Goal: Transaction & Acquisition: Purchase product/service

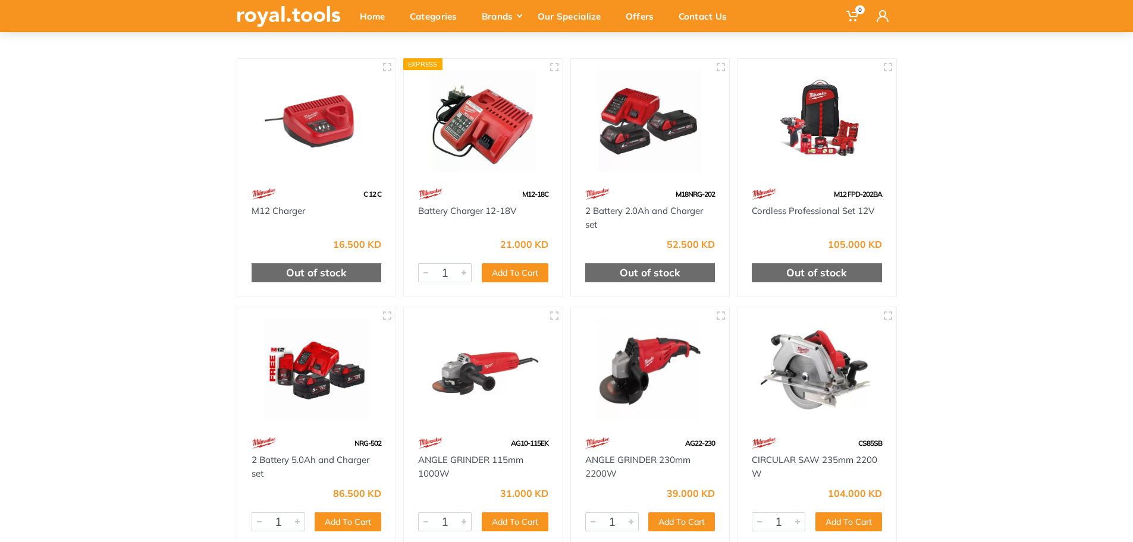
scroll to position [59, 0]
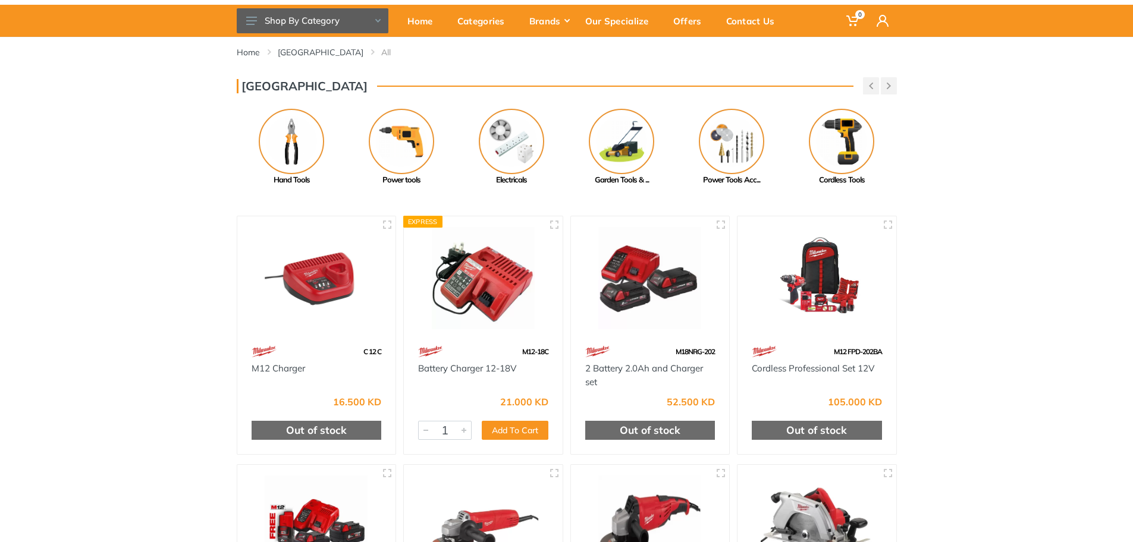
click at [571, 63] on div "Home [GEOGRAPHIC_DATA] All" at bounding box center [567, 57] width 678 height 40
click at [361, 78] on div "[GEOGRAPHIC_DATA]" at bounding box center [567, 85] width 660 height 17
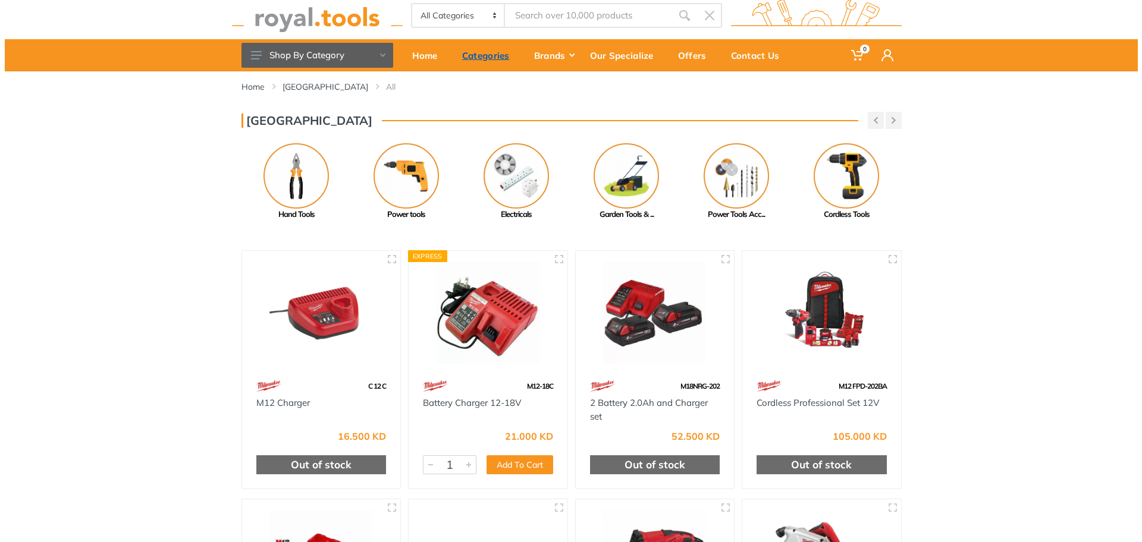
scroll to position [0, 0]
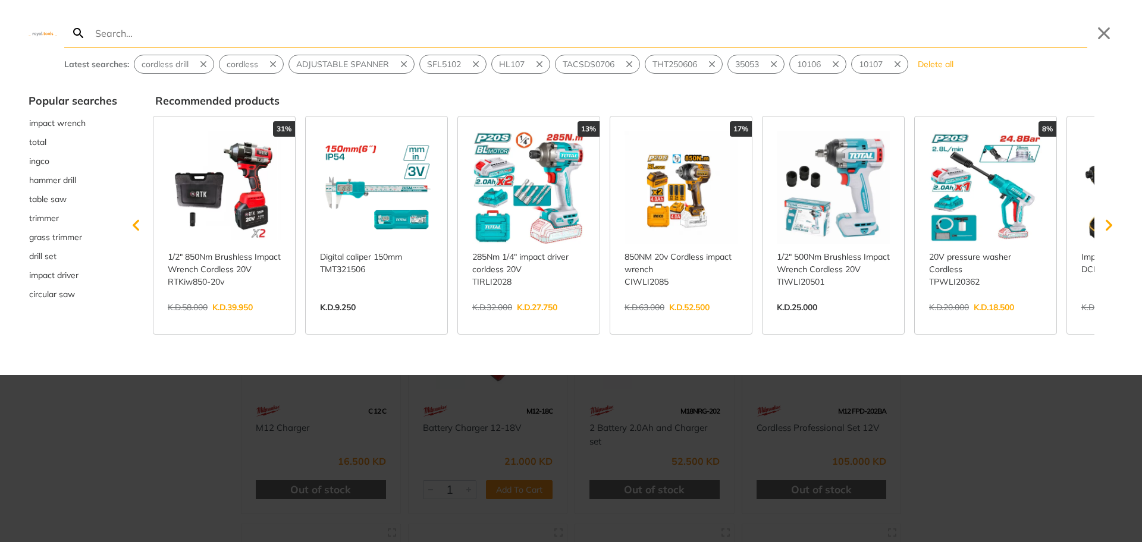
click at [128, 36] on input "Search" at bounding box center [590, 33] width 994 height 28
type input "Locking Bit Holder"
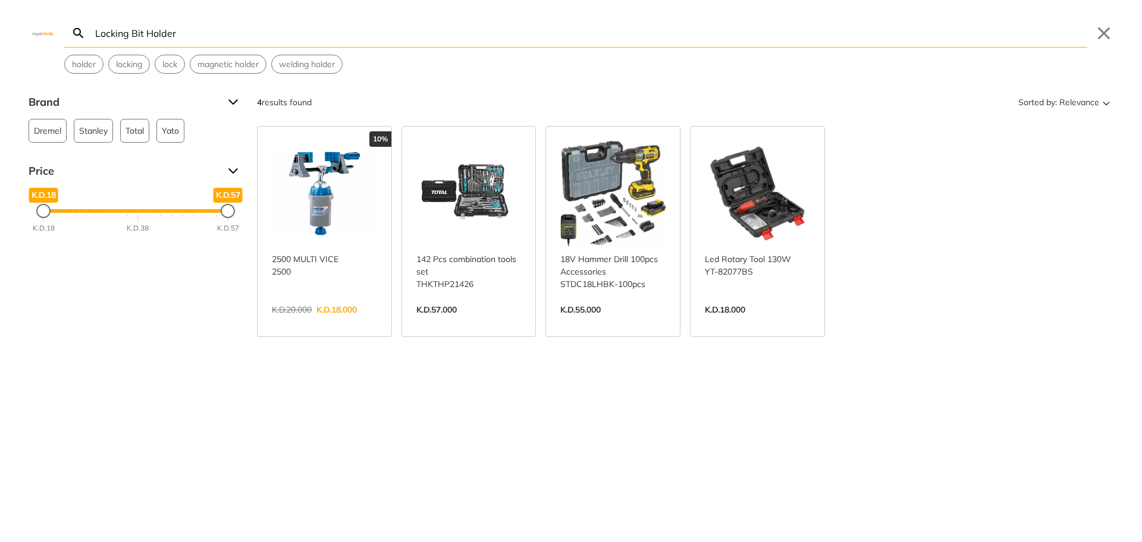
drag, startPoint x: 149, startPoint y: 34, endPoint x: 191, endPoint y: 34, distance: 42.2
click at [191, 34] on input "Locking Bit Holder" at bounding box center [590, 33] width 994 height 28
type input "Locking Bit"
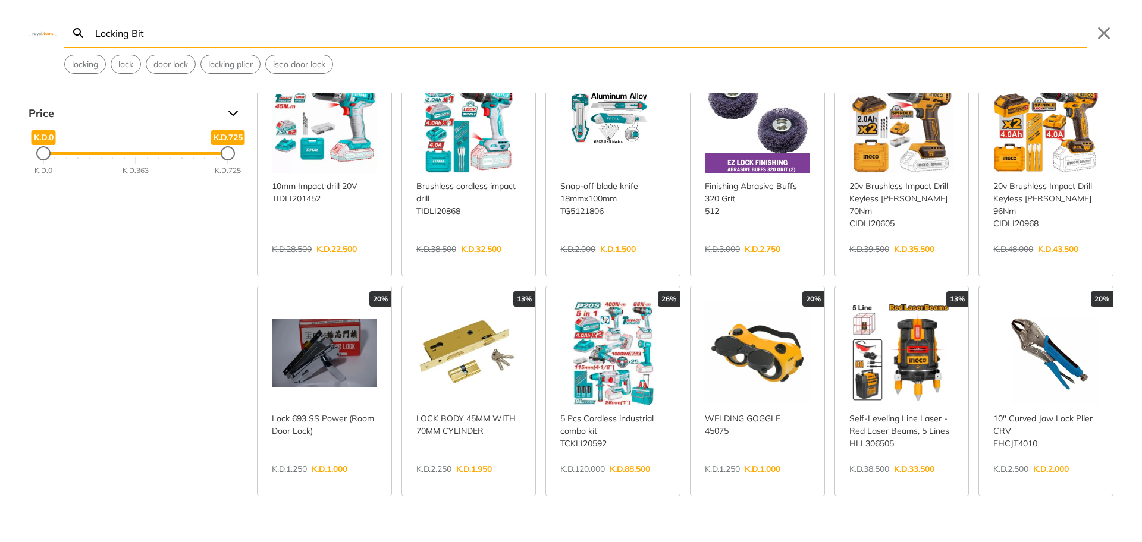
scroll to position [210, 0]
